Goal: Task Accomplishment & Management: Manage account settings

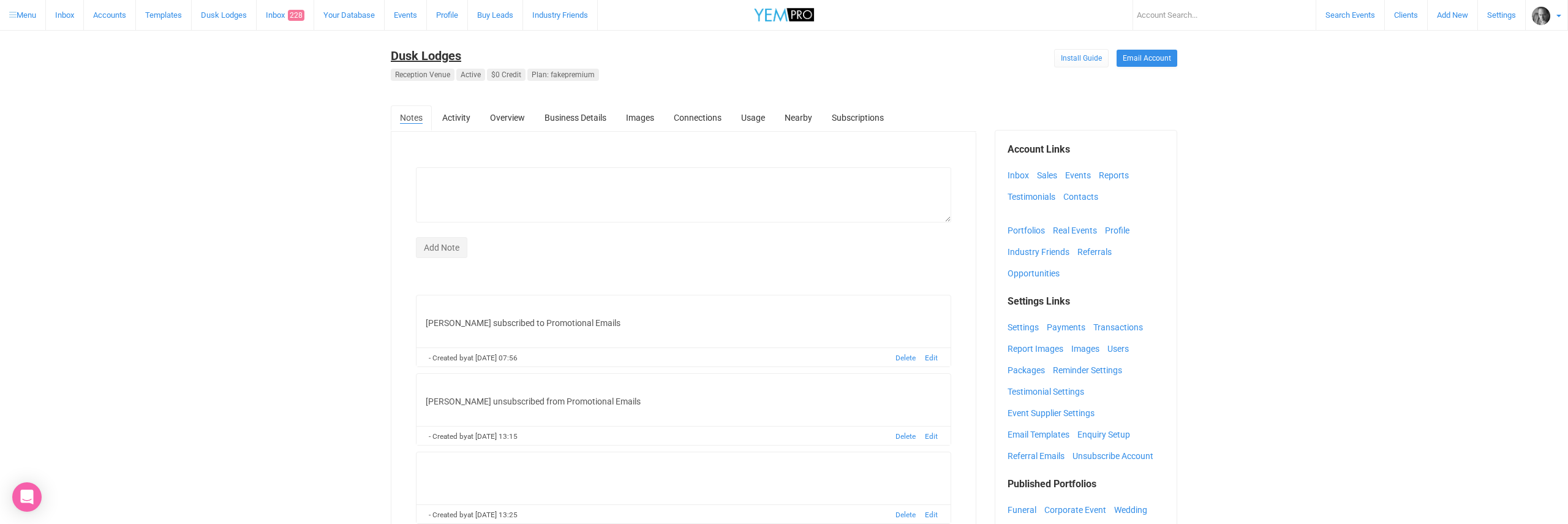
click at [430, 55] on link "Dusk Lodges" at bounding box center [426, 55] width 71 height 15
click at [1016, 178] on link "Inbox" at bounding box center [1022, 176] width 28 height 18
click at [1535, 13] on img at bounding box center [1541, 16] width 18 height 18
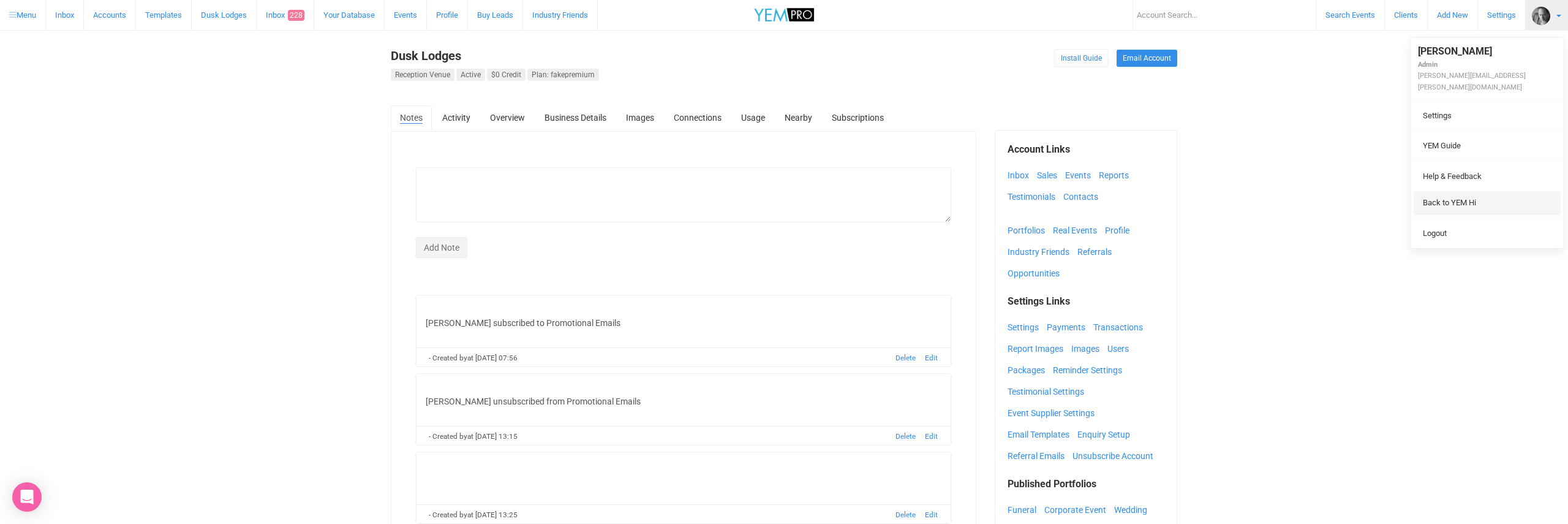
click at [1435, 191] on link "Back to YEM Hi" at bounding box center [1487, 203] width 147 height 24
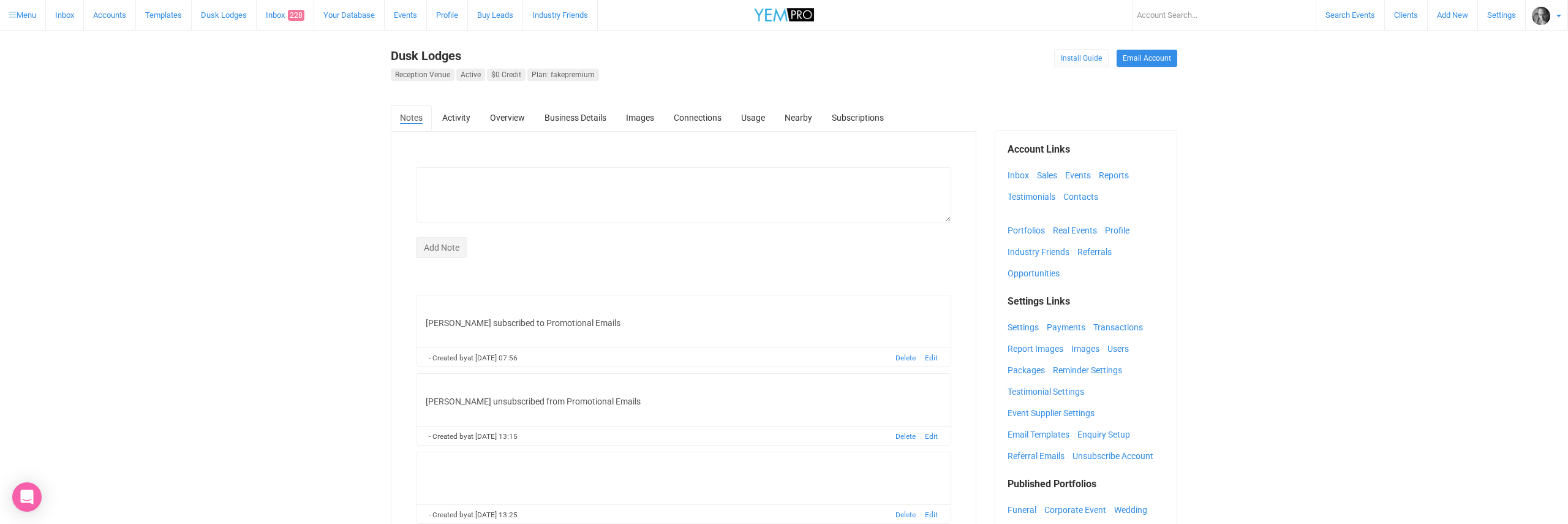
click at [1543, 13] on img at bounding box center [1541, 16] width 18 height 18
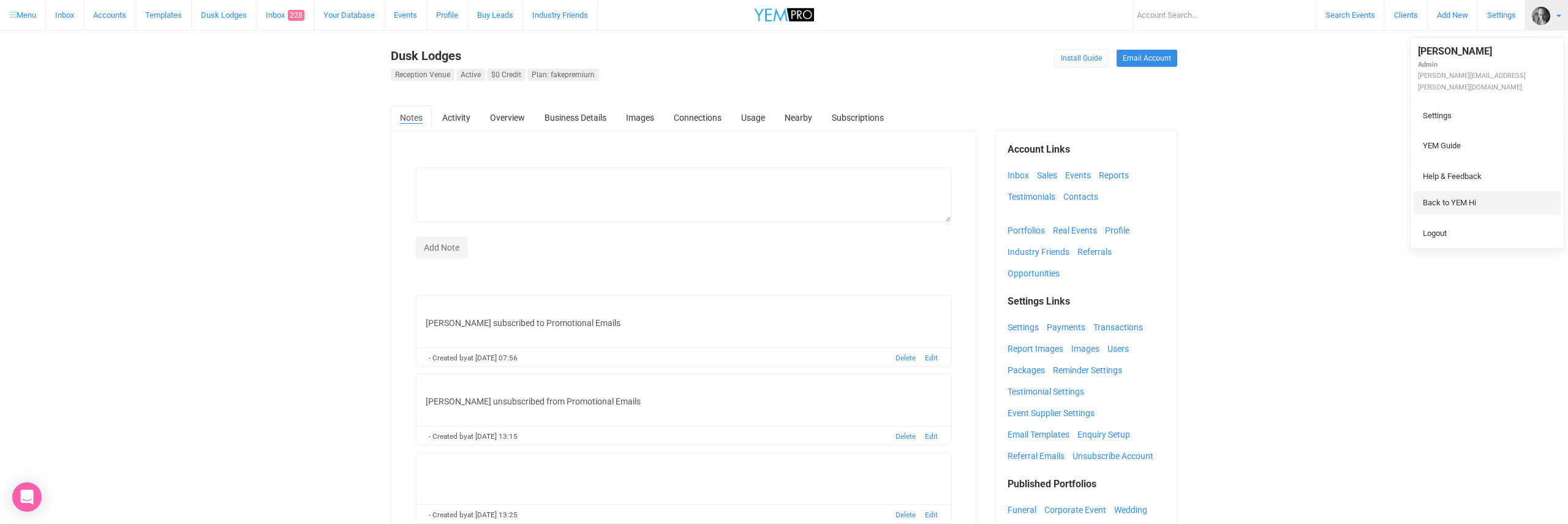
click at [1441, 191] on link "Back to YEM Hi" at bounding box center [1487, 203] width 147 height 24
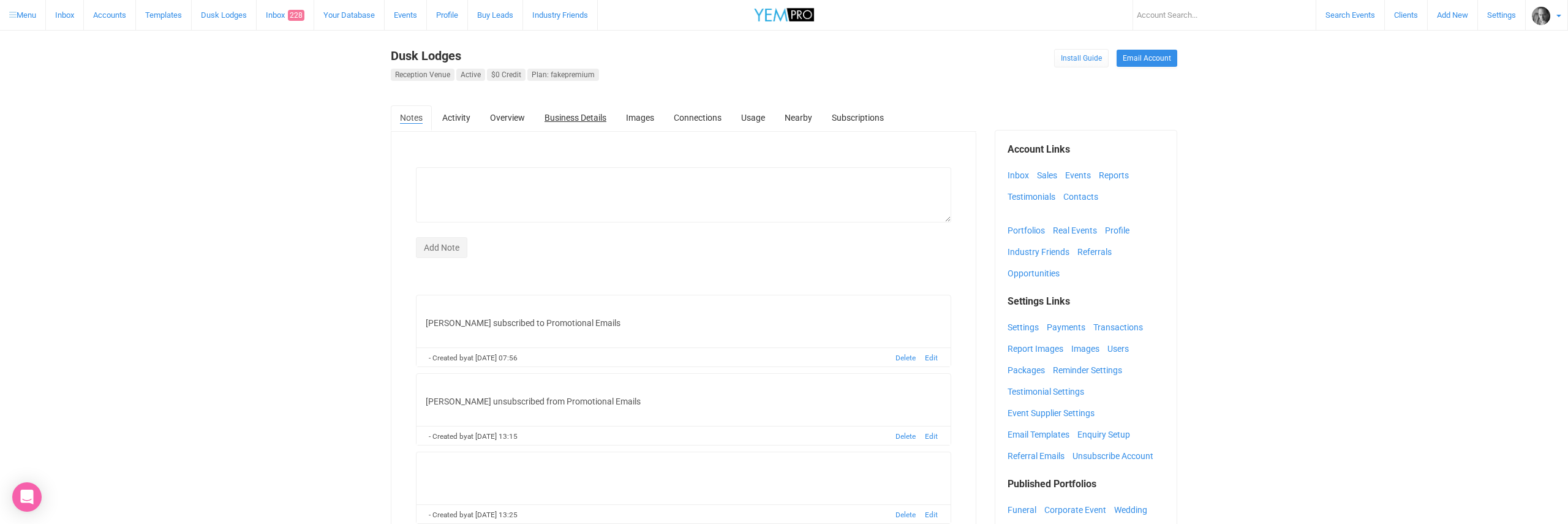
click at [572, 114] on link "Business Details" at bounding box center [575, 117] width 81 height 24
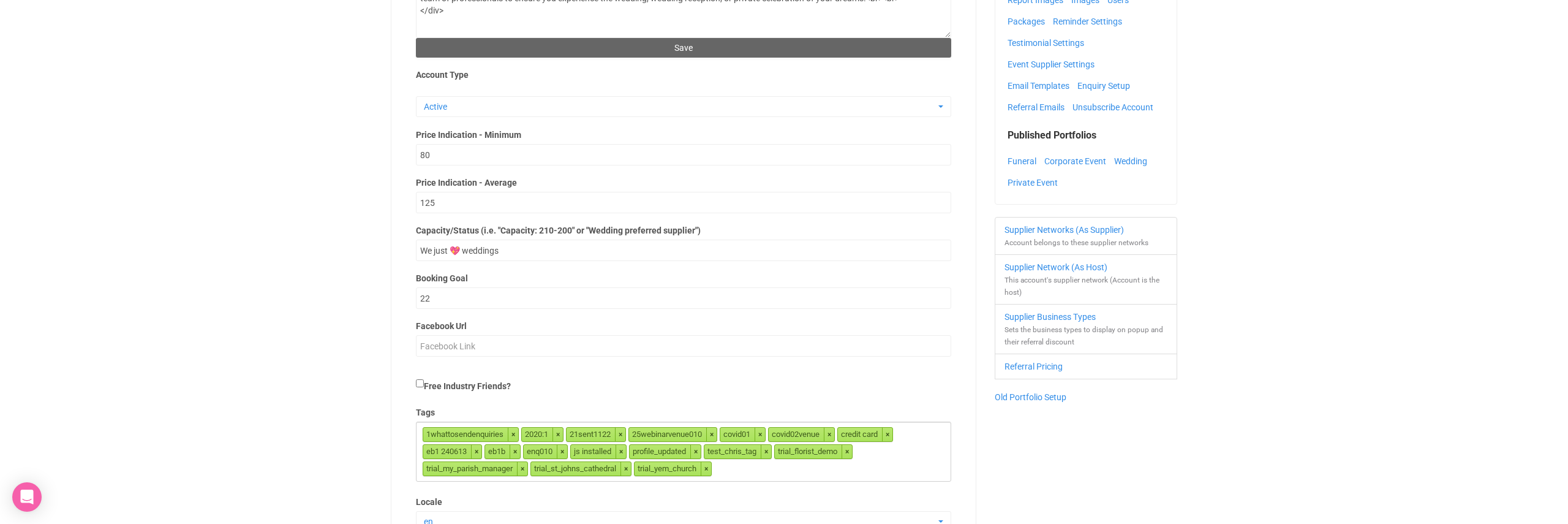
scroll to position [211, 0]
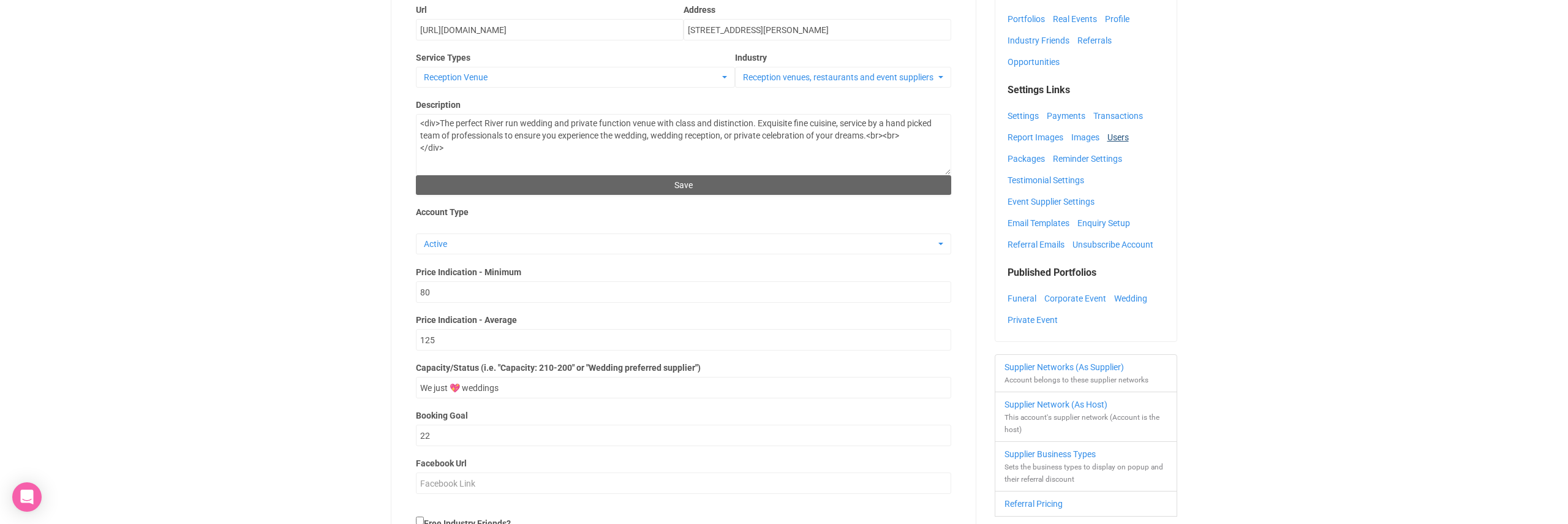
click at [1121, 138] on link "Users" at bounding box center [1121, 137] width 28 height 18
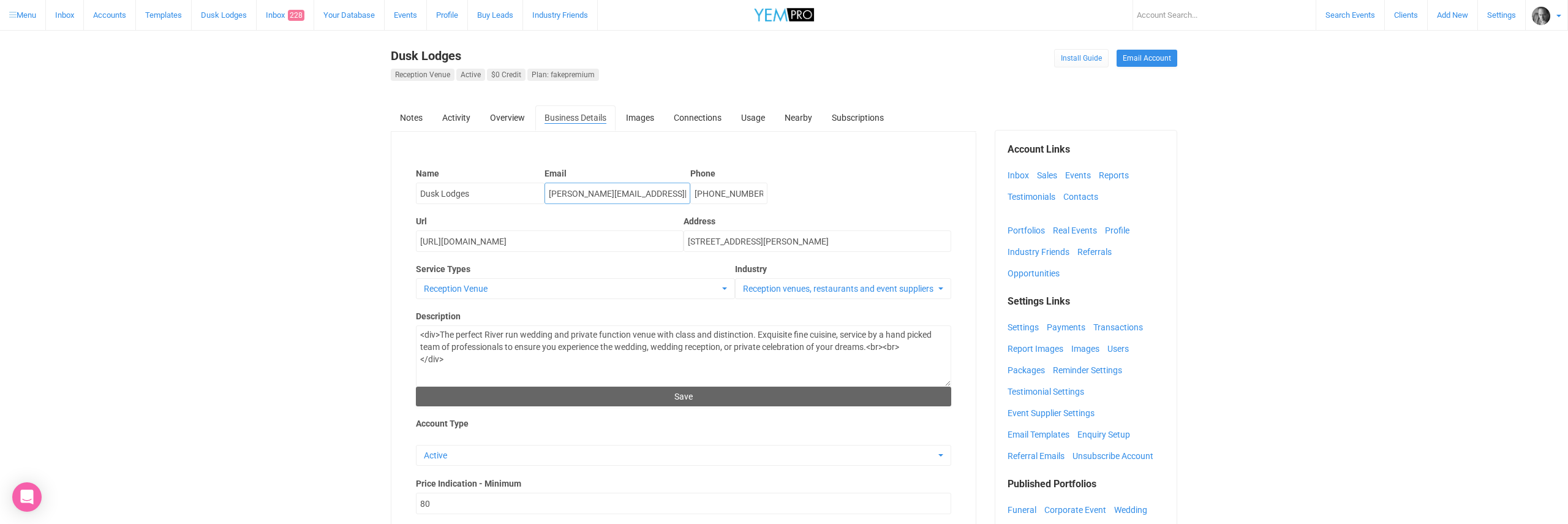
drag, startPoint x: 606, startPoint y: 193, endPoint x: 519, endPoint y: 185, distance: 87.4
click at [519, 185] on div "Name Dusk Lodges Email chris@yem.io Phone (07) 3367 3388" at bounding box center [683, 180] width 535 height 48
paste input "dusk2@yem.net.au"
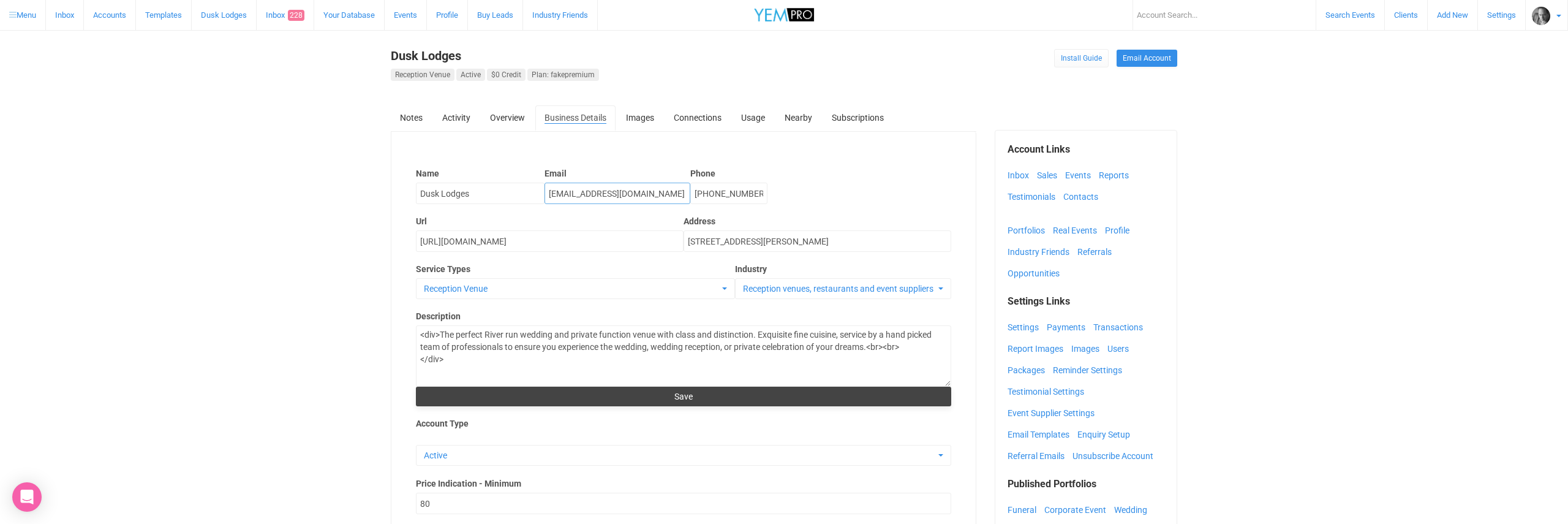
type input "chrisdusk2@yem.net.au"
click at [686, 397] on button "Save" at bounding box center [683, 397] width 535 height 20
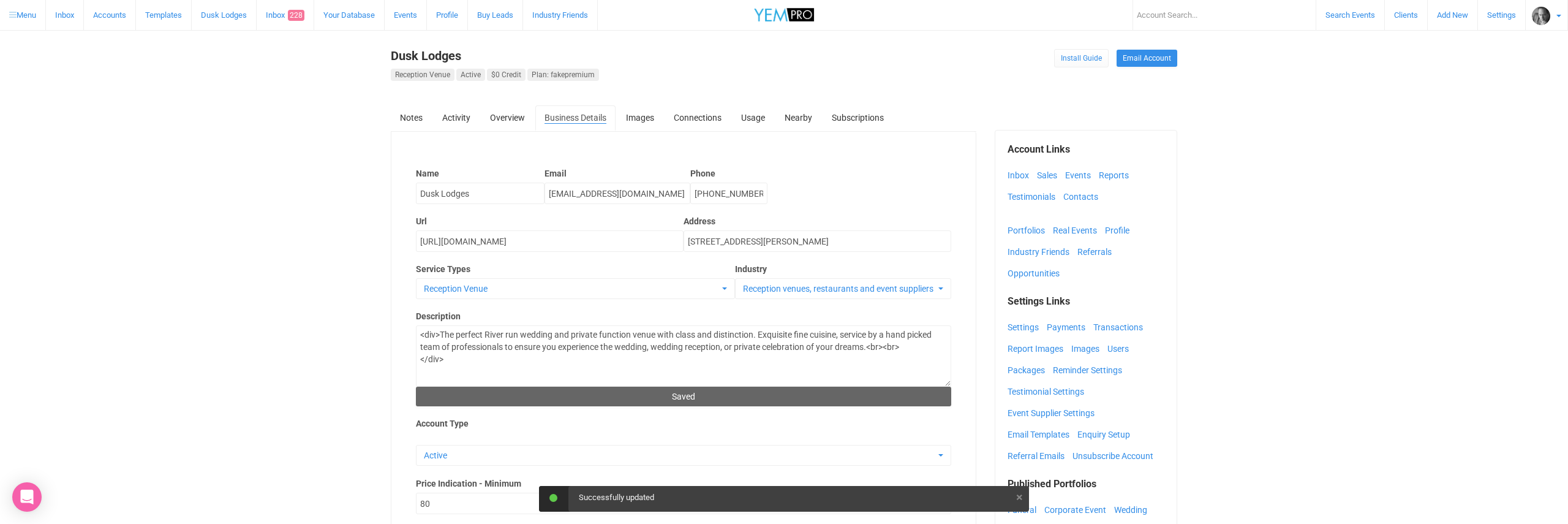
scroll to position [3, 0]
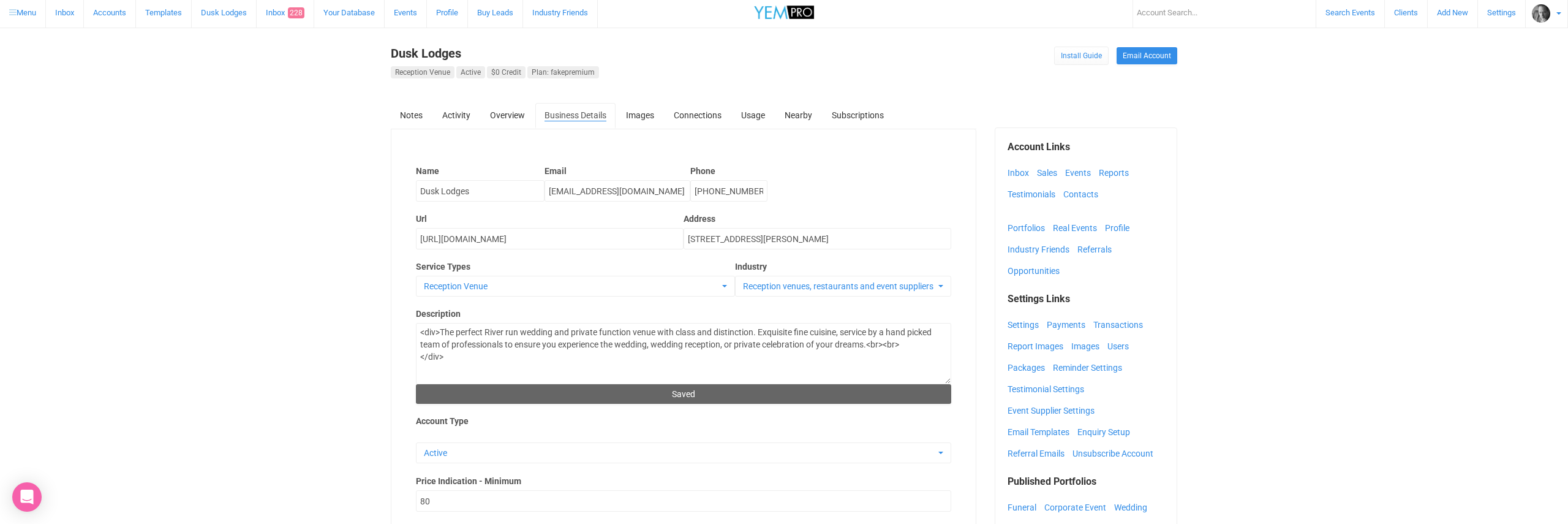
click at [878, 156] on div "Name Dusk Lodges Email chrisdusk2@yem.net.au Phone (07) 3367 3388" at bounding box center [683, 178] width 535 height 48
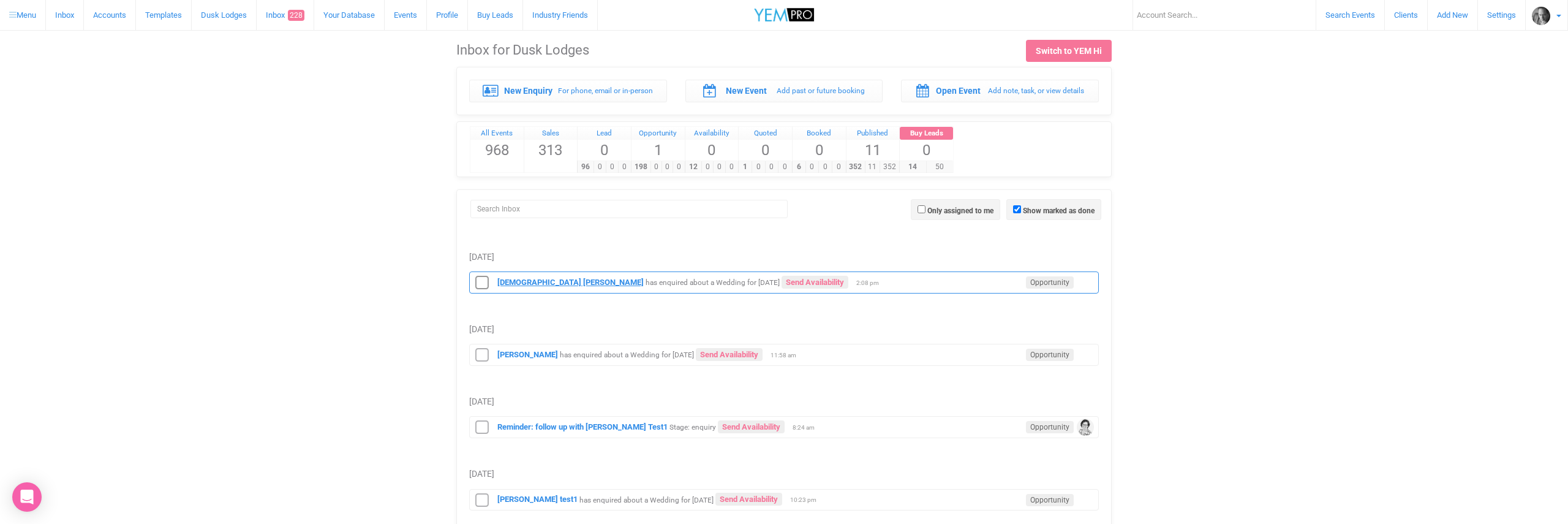
click at [516, 281] on strong "Christ hall" at bounding box center [571, 282] width 147 height 9
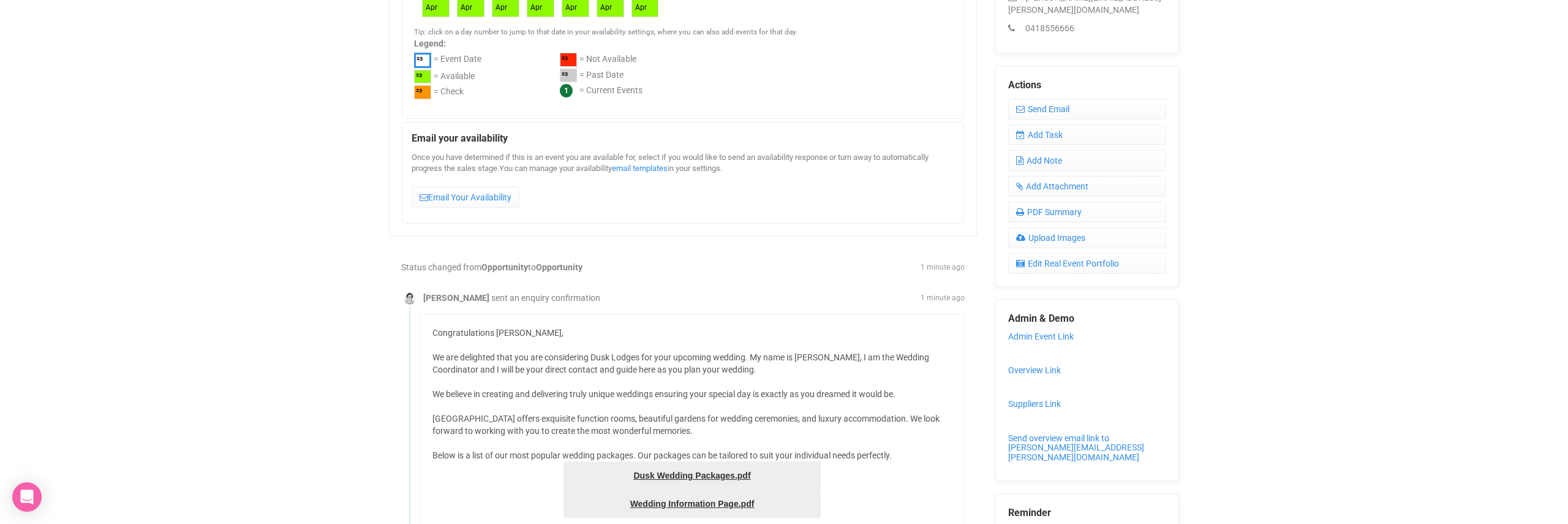
scroll to position [422, 0]
click at [1020, 329] on link "Admin Event Link" at bounding box center [1041, 333] width 65 height 10
click at [1026, 363] on link "Overview Link" at bounding box center [1035, 368] width 53 height 10
click at [1024, 397] on link "Suppliers Link" at bounding box center [1035, 401] width 53 height 10
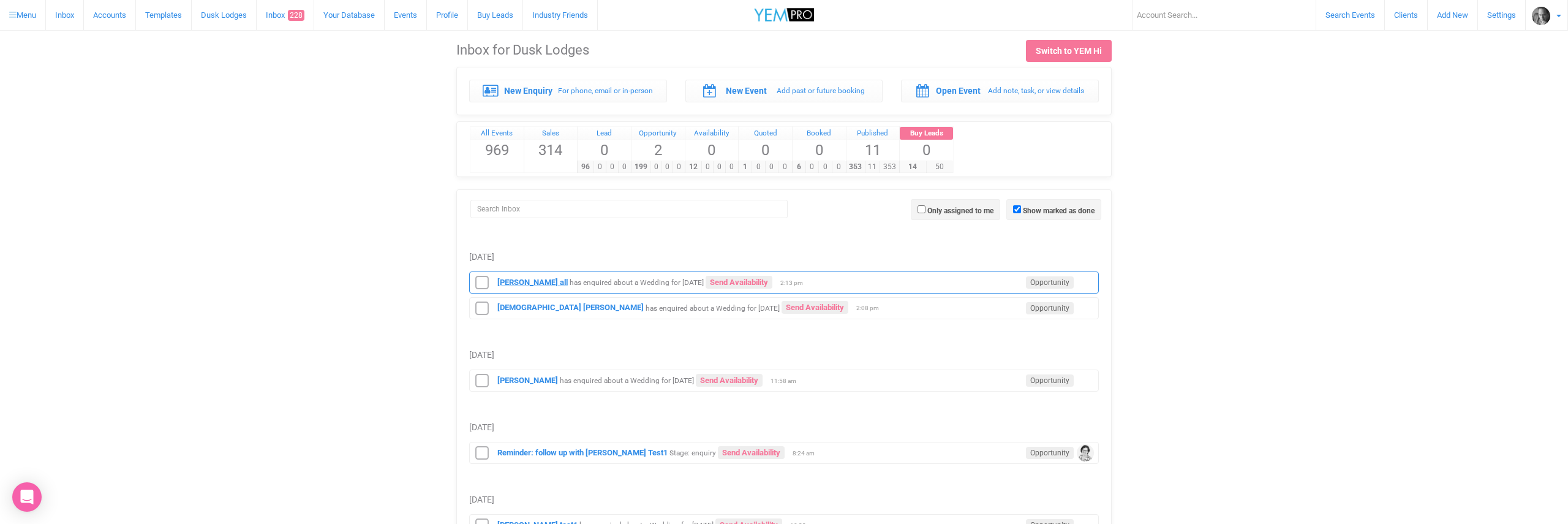
click at [517, 280] on strong "chrish all" at bounding box center [533, 282] width 71 height 9
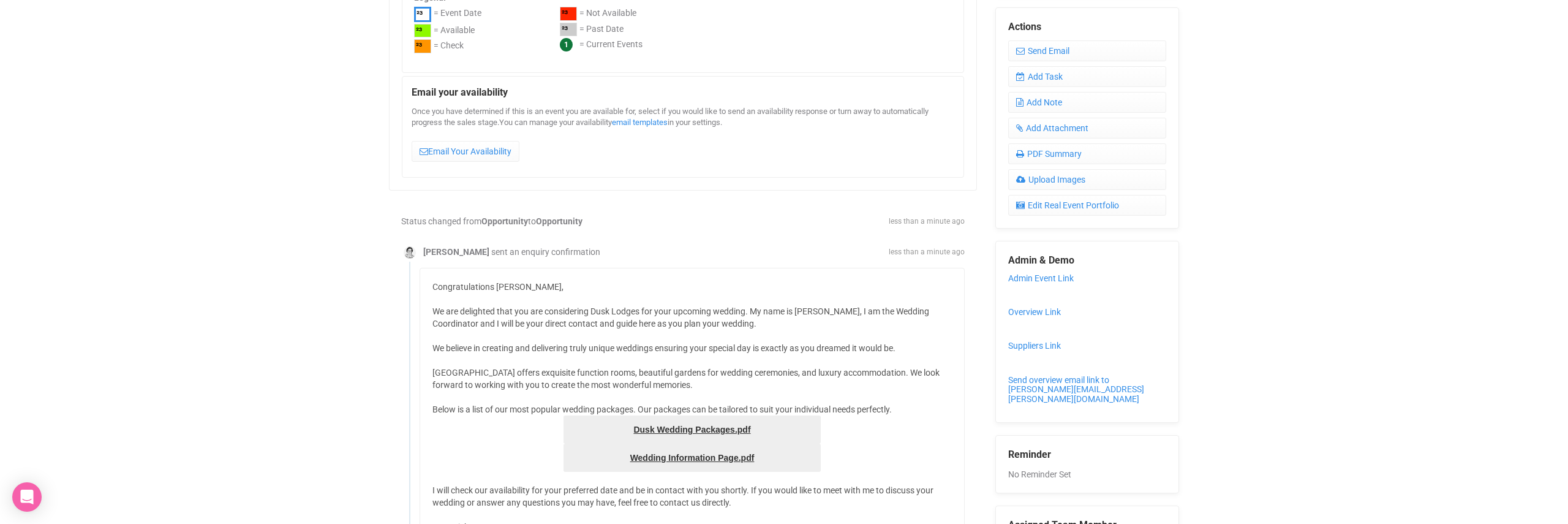
scroll to position [468, 0]
click at [1033, 271] on link "Admin Event Link" at bounding box center [1041, 275] width 65 height 10
click at [1020, 304] on link "Overview Link" at bounding box center [1035, 309] width 53 height 10
click at [1022, 338] on link "Suppliers Link" at bounding box center [1035, 343] width 53 height 10
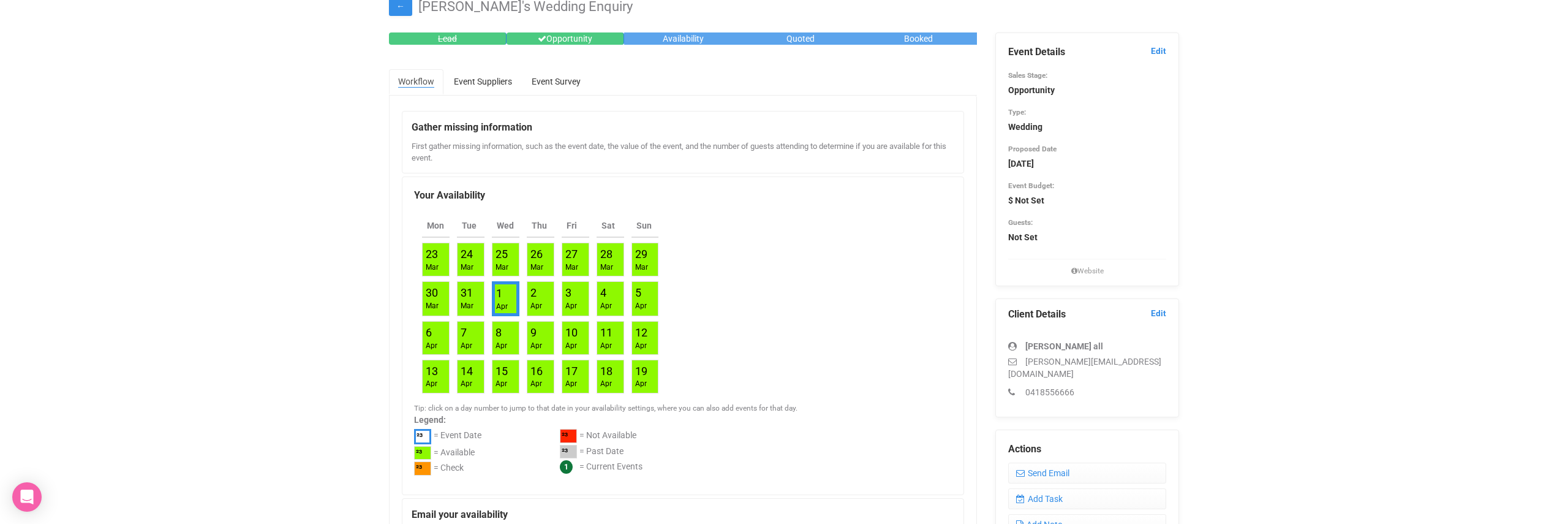
scroll to position [0, 0]
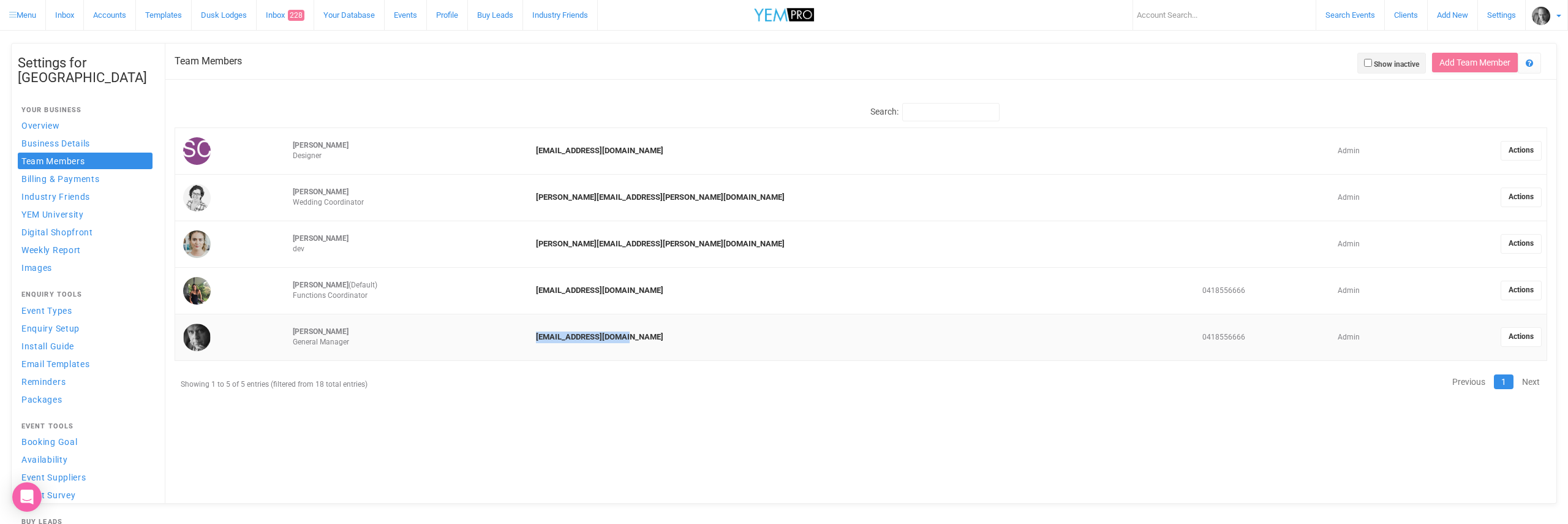
drag, startPoint x: 748, startPoint y: 335, endPoint x: 648, endPoint y: 336, distance: 100.0
click at [648, 336] on td "[EMAIL_ADDRESS][DOMAIN_NAME]" at bounding box center [865, 337] width 667 height 47
copy link "chrisdusk2@yem.net.au"
click at [1365, 63] on input "Show inactive" at bounding box center [1368, 63] width 8 height 8
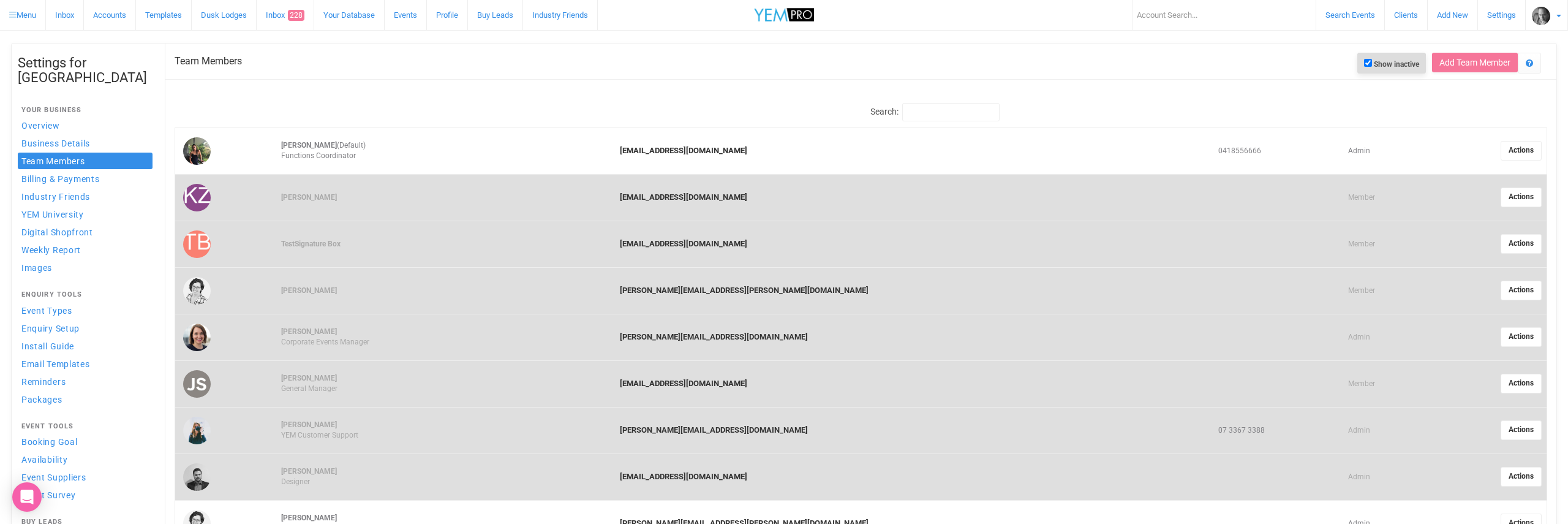
click at [1366, 62] on input "Show inactive" at bounding box center [1368, 63] width 8 height 8
checkbox input "false"
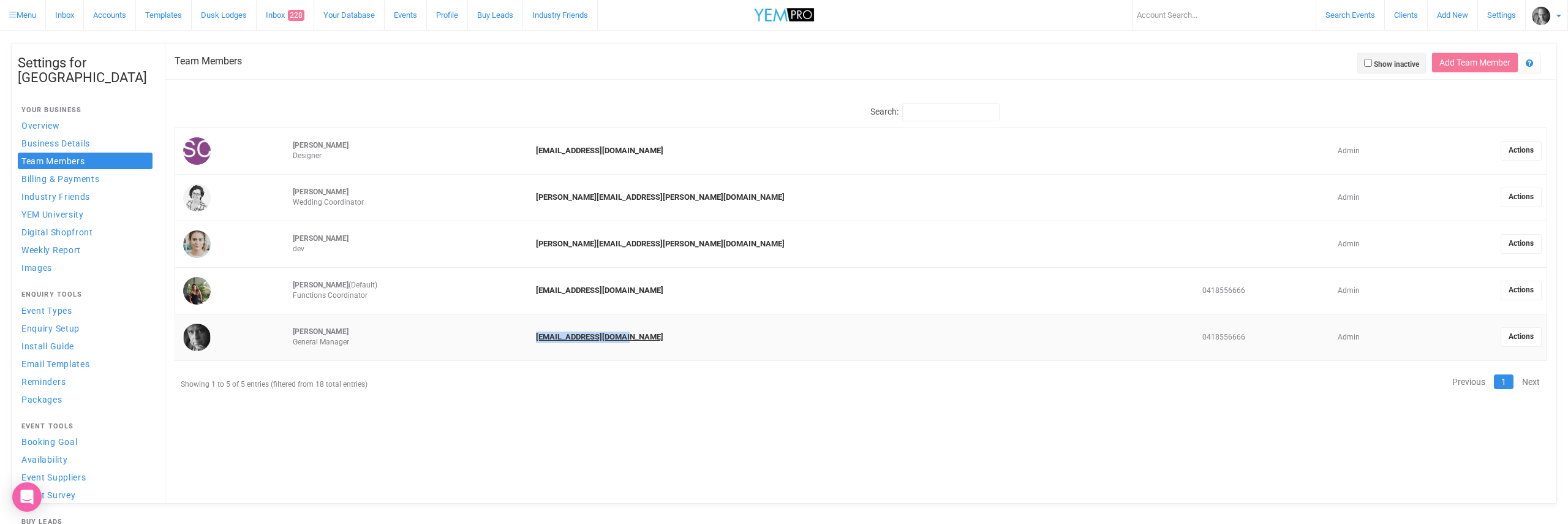
drag, startPoint x: 746, startPoint y: 335, endPoint x: 651, endPoint y: 334, distance: 95.0
click at [649, 335] on td "chrisdusk2@yem.net.au" at bounding box center [865, 337] width 667 height 47
copy link "chrisdusk2@yem.net.au"
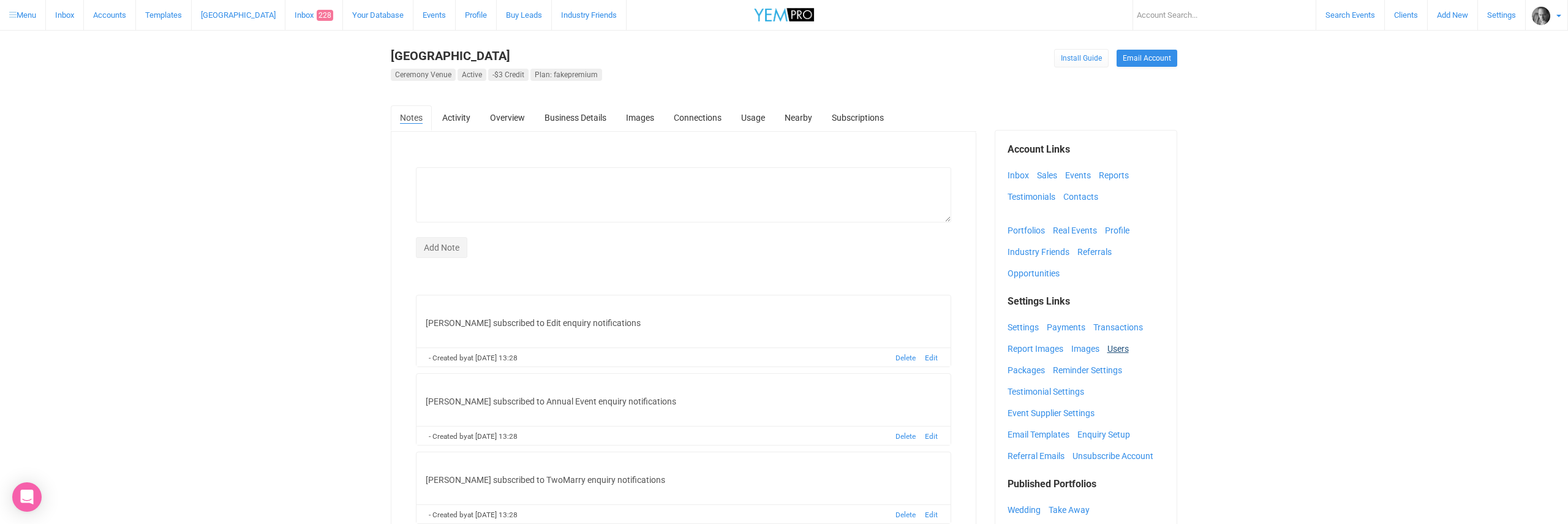
click at [1117, 349] on link "Users" at bounding box center [1121, 348] width 28 height 18
click at [1087, 347] on link "Images" at bounding box center [1088, 348] width 34 height 18
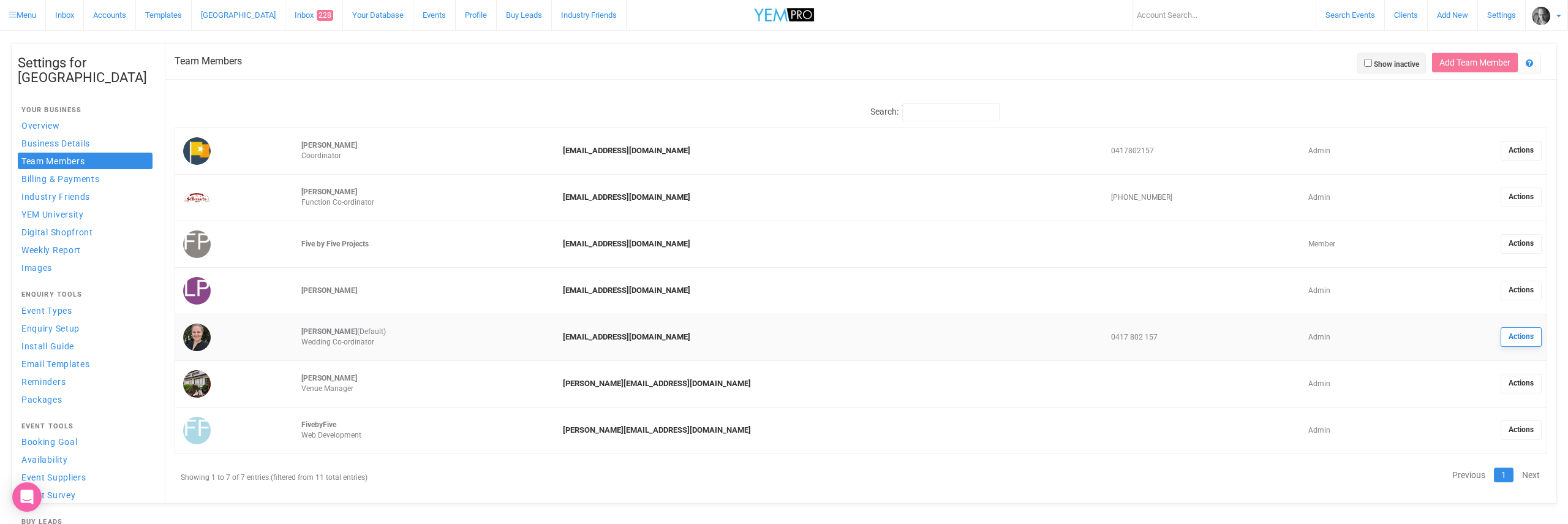
click at [1517, 336] on link "Actions" at bounding box center [1521, 337] width 41 height 20
click at [1413, 342] on link "Edit details" at bounding box center [1476, 346] width 125 height 24
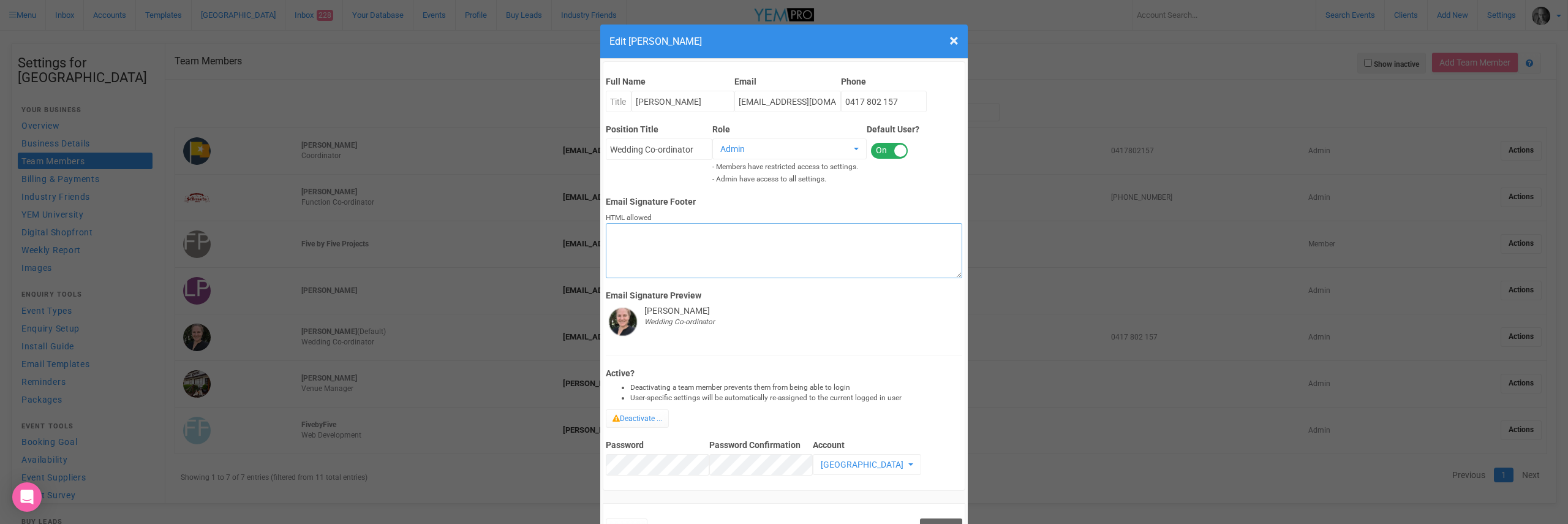
click at [629, 230] on textarea "Email Signature Footer" at bounding box center [783, 251] width 356 height 55
paste textarea "<img src="https://s3-ap-southeast-2.amazonaws.com/production.enquire.io/product…"
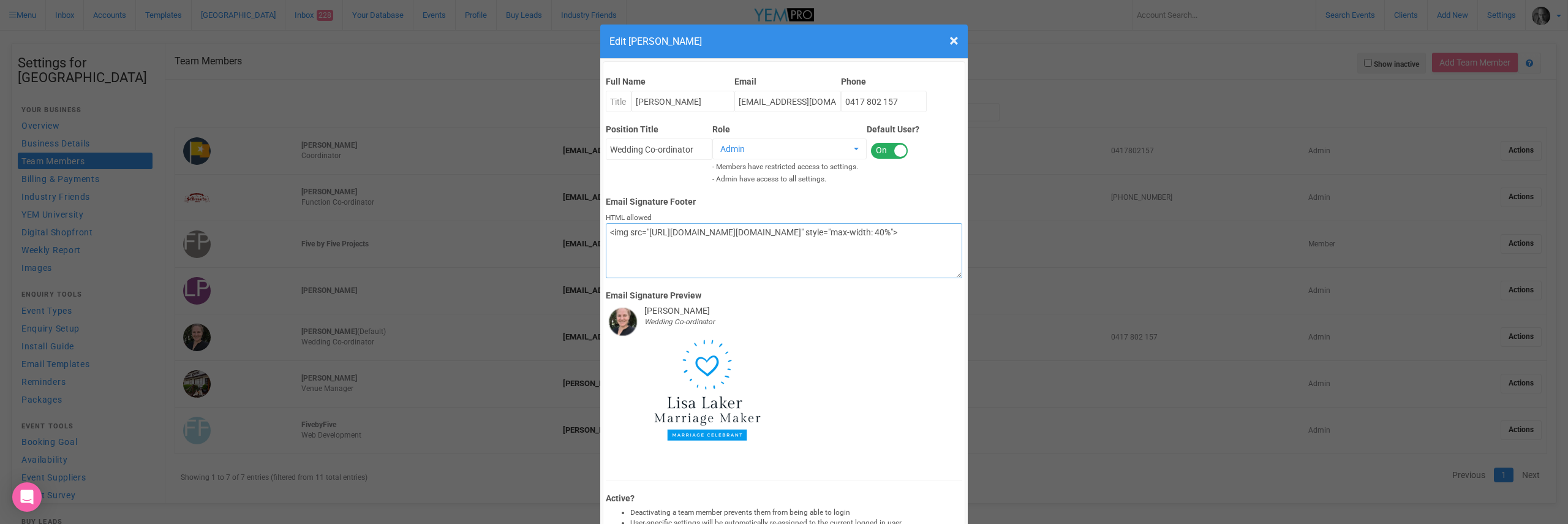
drag, startPoint x: 653, startPoint y: 232, endPoint x: 753, endPoint y: 259, distance: 103.6
click at [753, 259] on textarea "<img src="https://s3-ap-southeast-2.amazonaws.com/production.enquire.io/product…" at bounding box center [783, 251] width 356 height 55
paste textarea "74/490/large/image.png?1755495127"
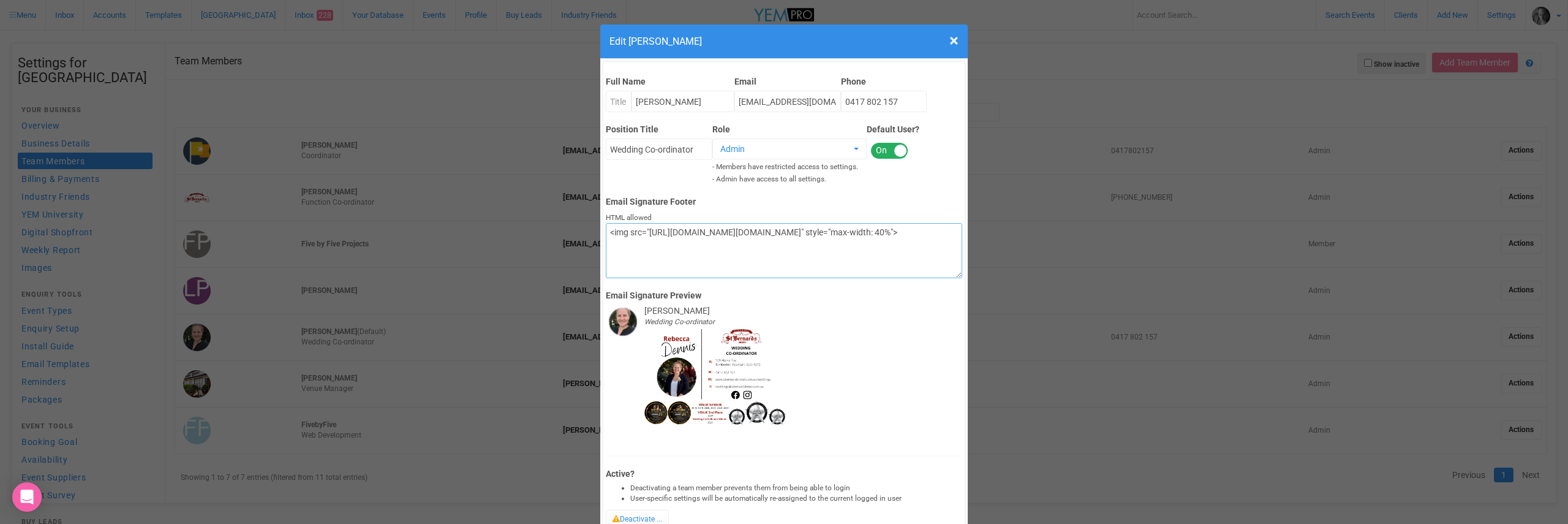
click at [826, 257] on textarea "<img src="https://s3-ap-southeast-2.amazonaws.com/production.enquire.io/product…" at bounding box center [783, 251] width 356 height 55
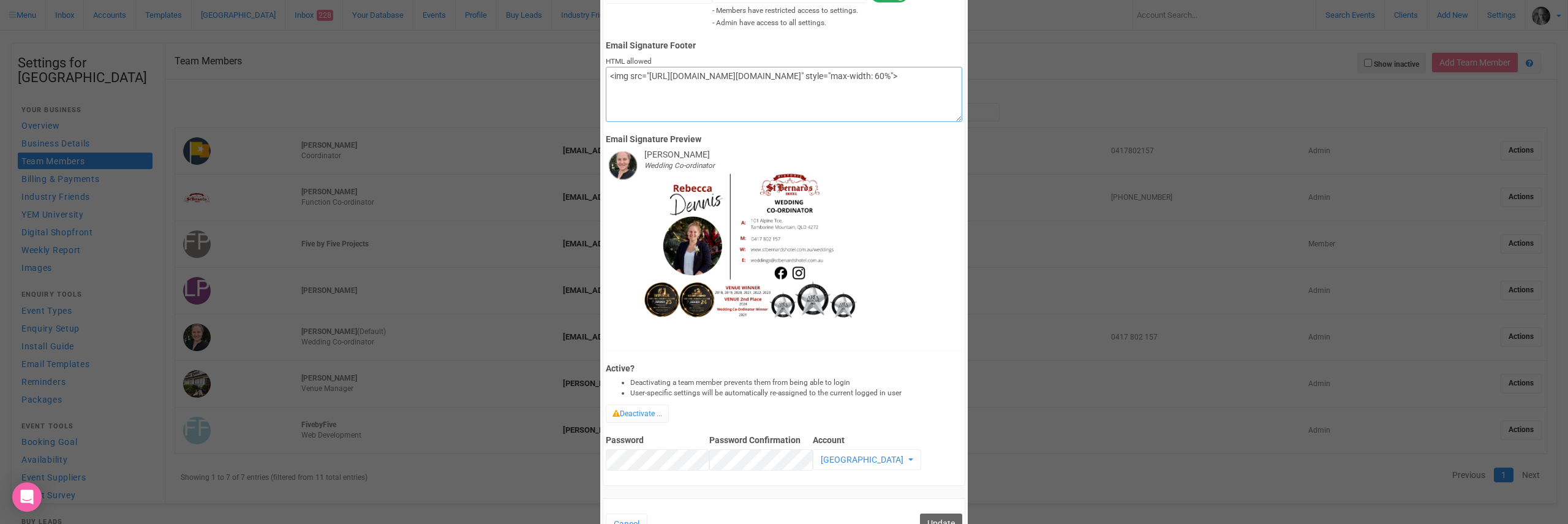
scroll to position [300, 0]
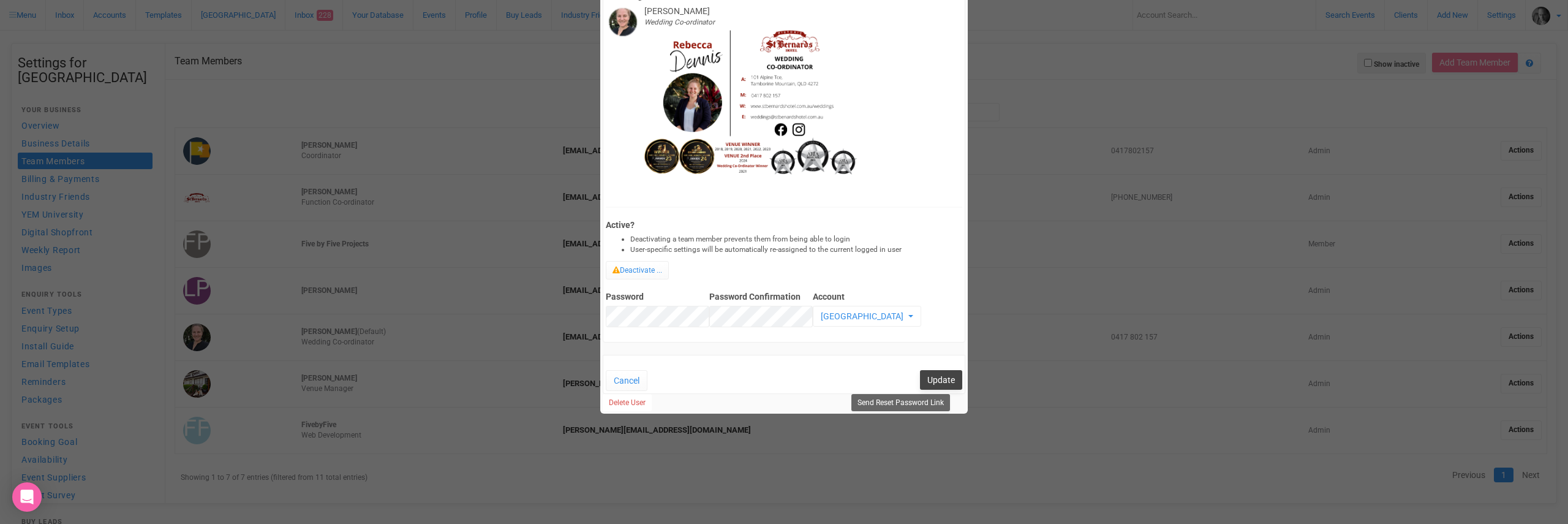
type textarea "<img src="https://s3-ap-southeast-2.amazonaws.com/production.enquire.io/product…"
click at [938, 379] on button "Update" at bounding box center [941, 380] width 42 height 20
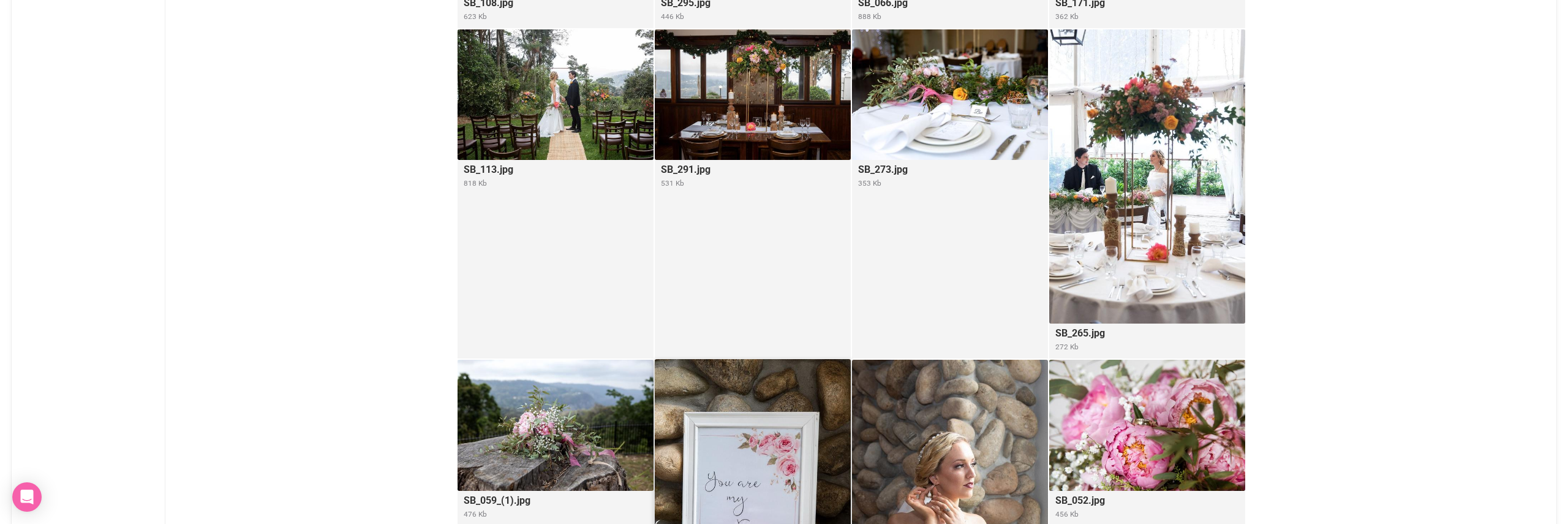
scroll to position [1295, 0]
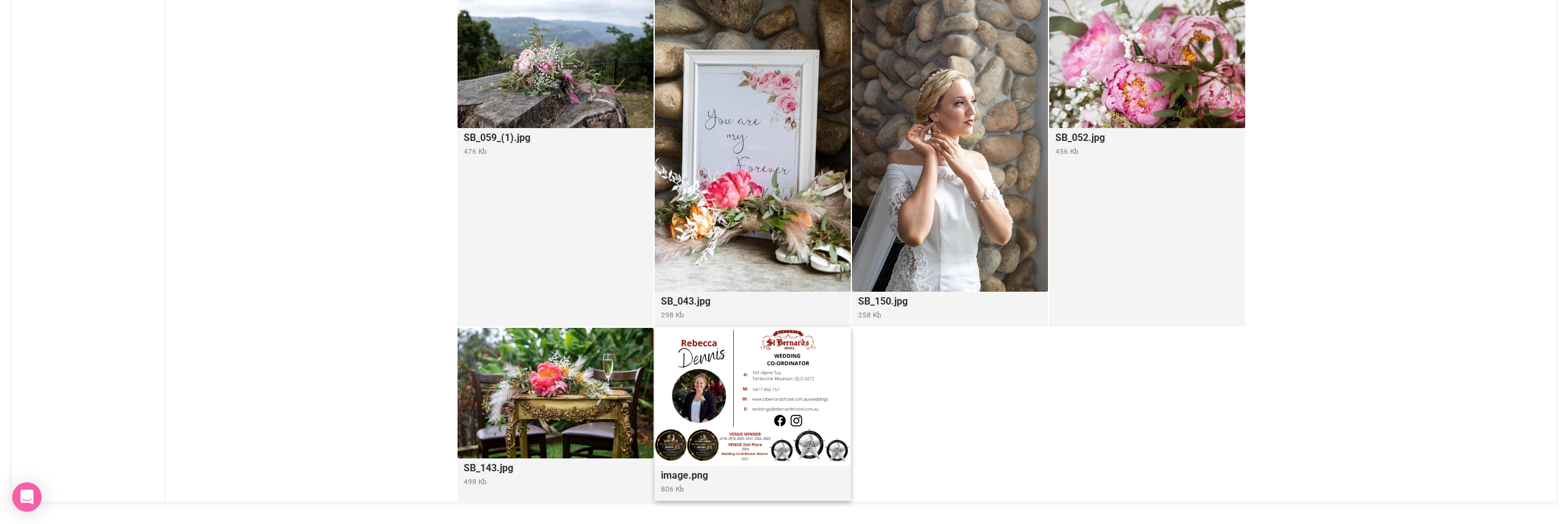
click at [769, 379] on img at bounding box center [752, 397] width 196 height 139
click at [769, 377] on img at bounding box center [752, 397] width 196 height 139
click at [719, 348] on img at bounding box center [752, 397] width 196 height 139
click at [717, 473] on legend "image.png" at bounding box center [731, 474] width 153 height 17
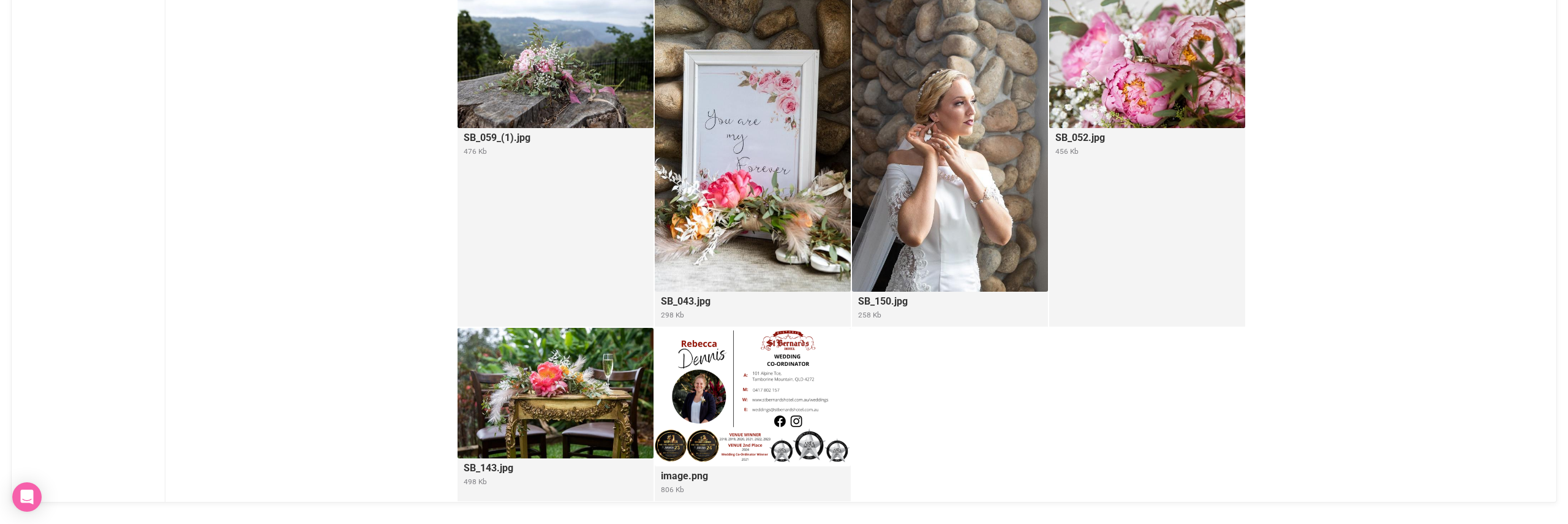
click at [773, 484] on small "806 Kb" at bounding box center [752, 492] width 196 height 16
click at [734, 378] on img at bounding box center [752, 397] width 196 height 139
click at [731, 352] on img at bounding box center [752, 397] width 196 height 139
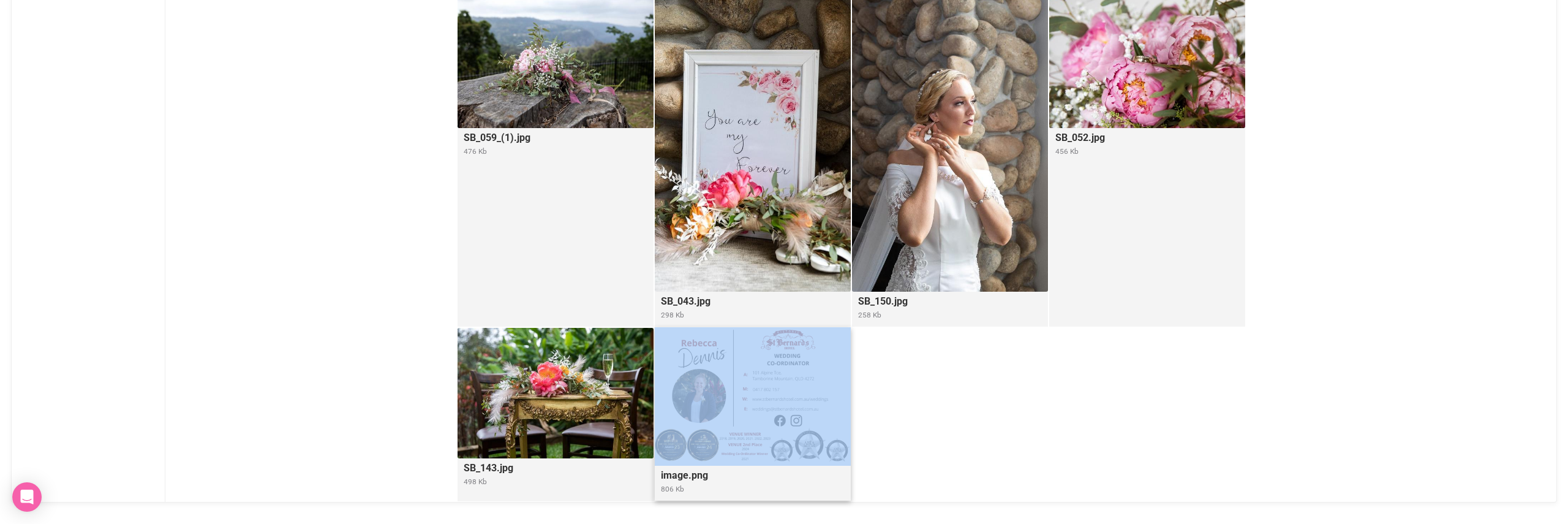
click at [731, 352] on img at bounding box center [752, 397] width 196 height 139
click at [733, 351] on img at bounding box center [752, 397] width 196 height 139
click at [748, 347] on img at bounding box center [752, 397] width 196 height 139
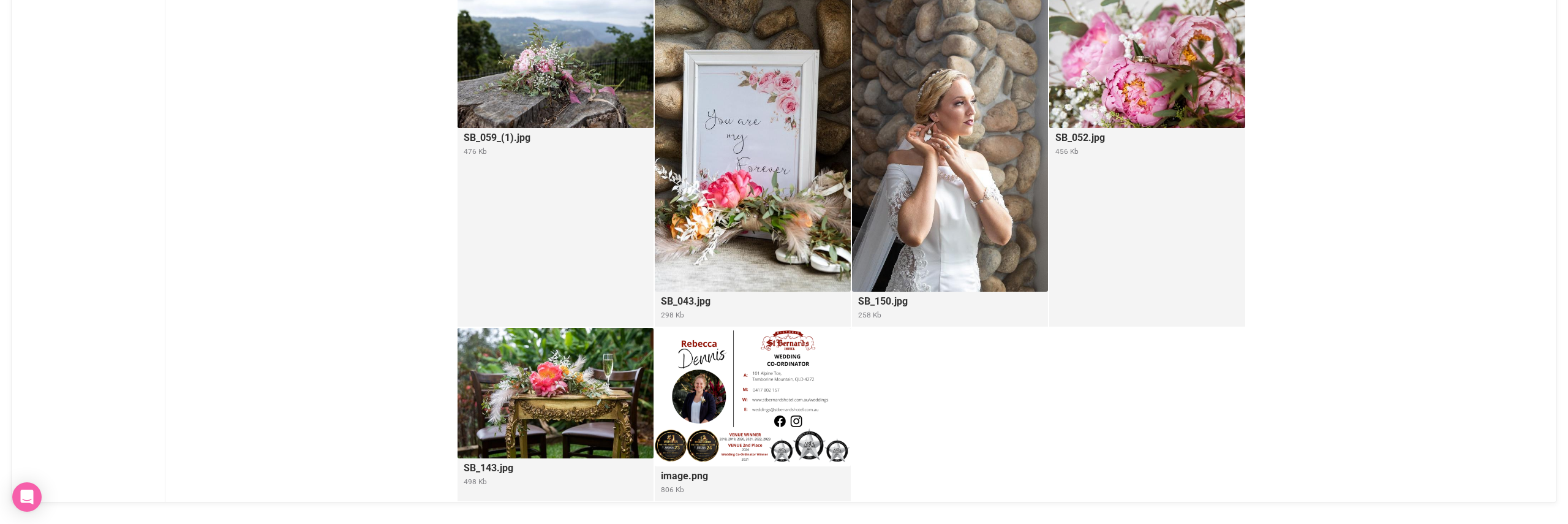
drag, startPoint x: 940, startPoint y: 376, endPoint x: 936, endPoint y: 360, distance: 16.5
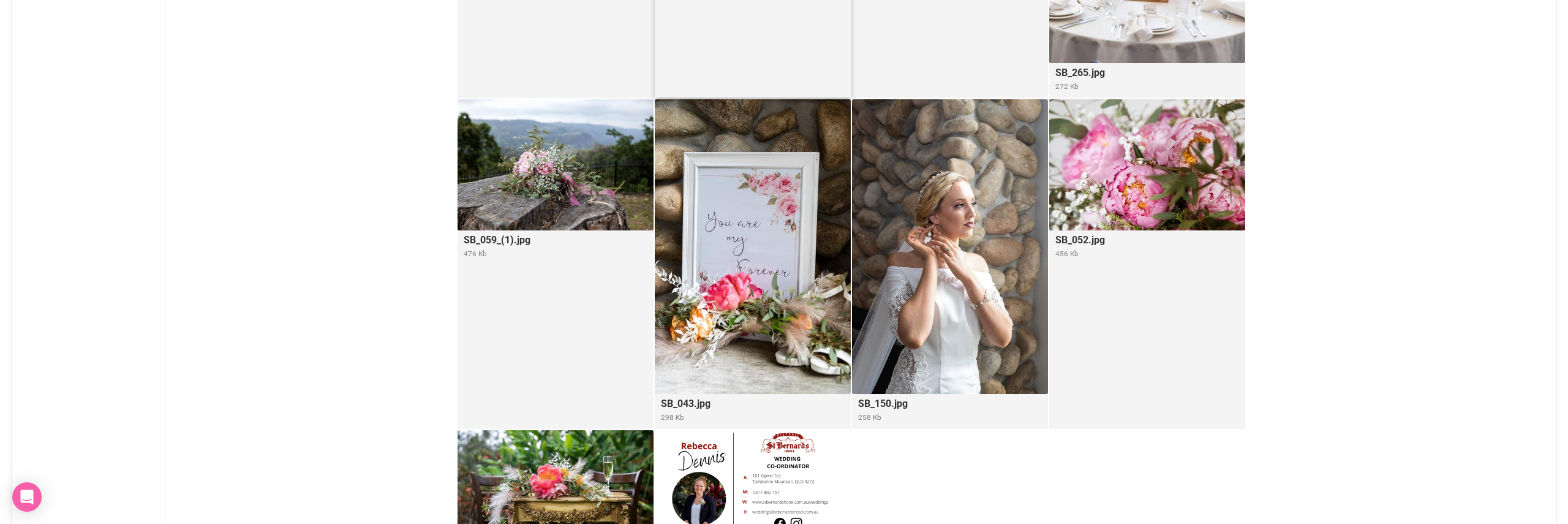
scroll to position [1295, 0]
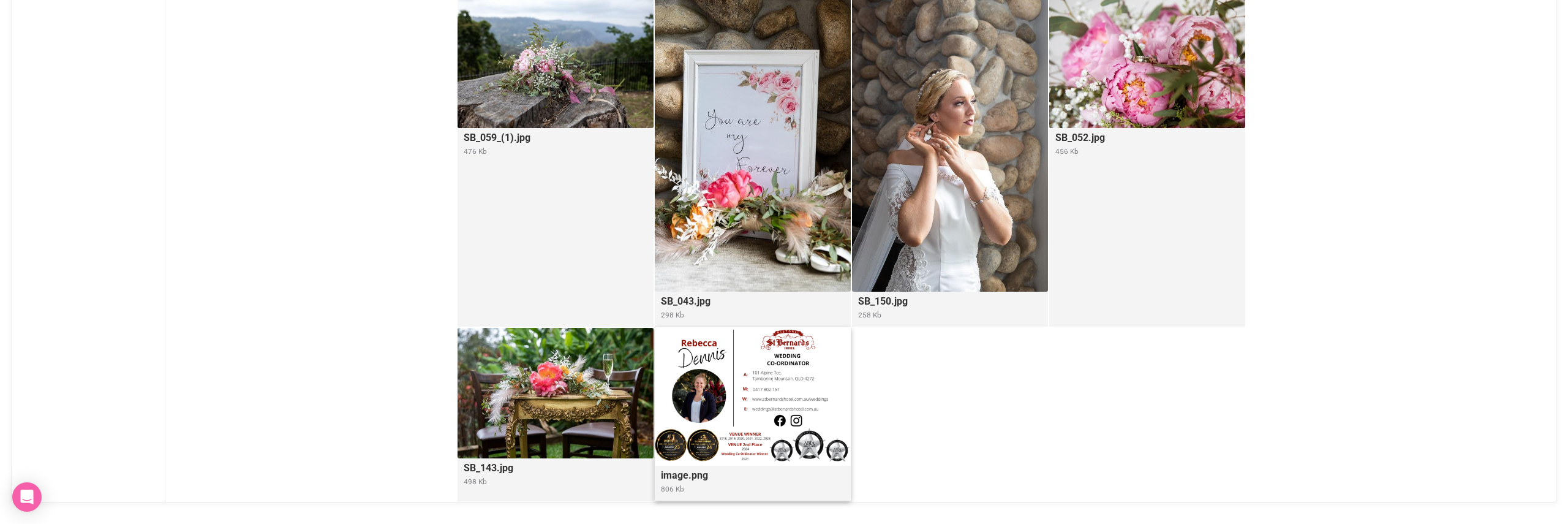
click at [752, 396] on img at bounding box center [752, 397] width 196 height 139
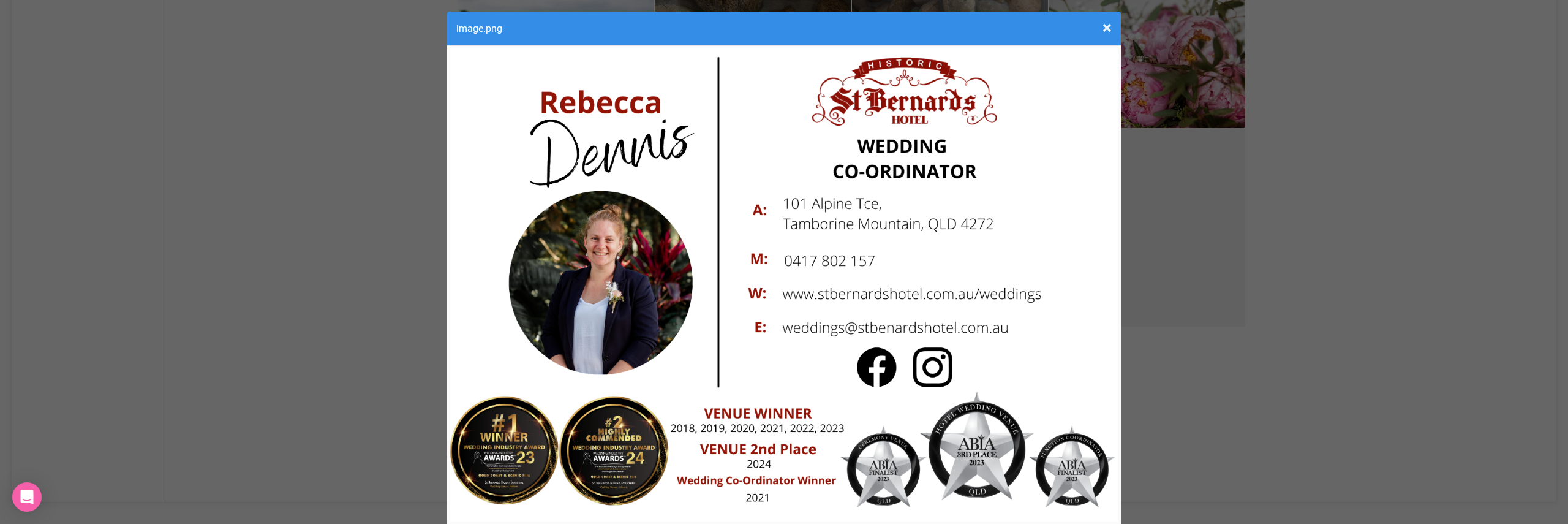
scroll to position [73, 0]
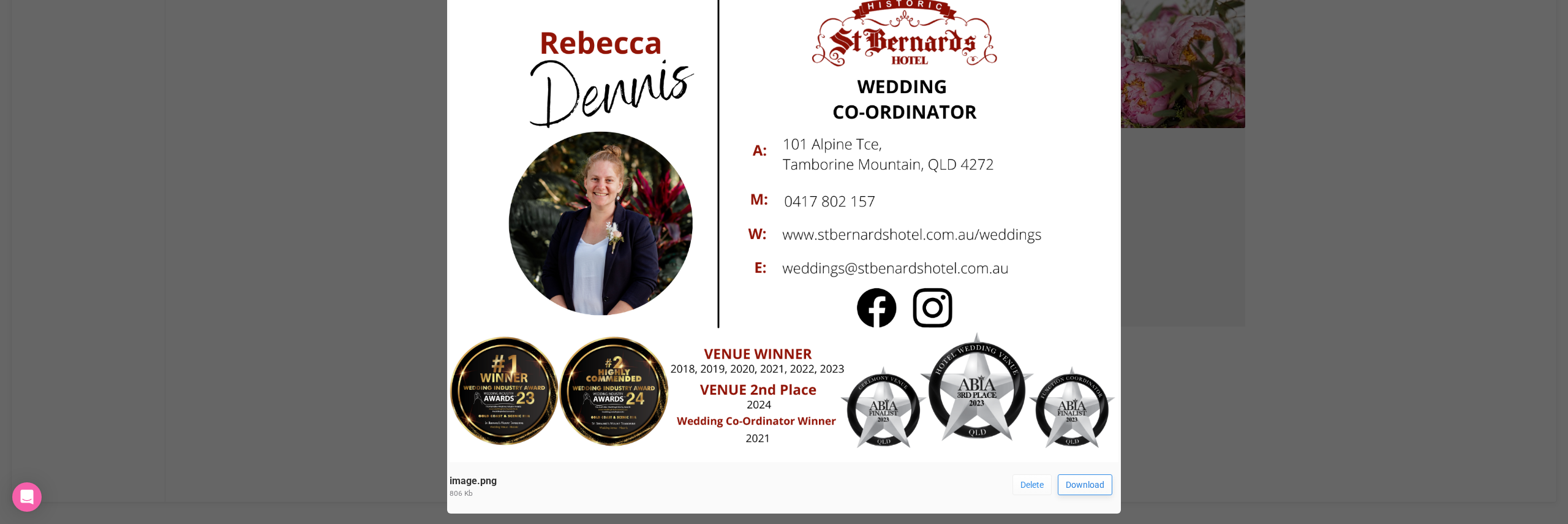
click at [1085, 486] on link "Download" at bounding box center [1085, 484] width 55 height 21
